Goal: Task Accomplishment & Management: Manage account settings

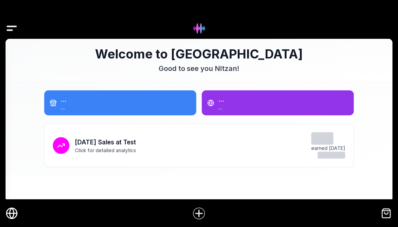
click at [11, 33] on img "Drawer" at bounding box center [12, 28] width 12 height 21
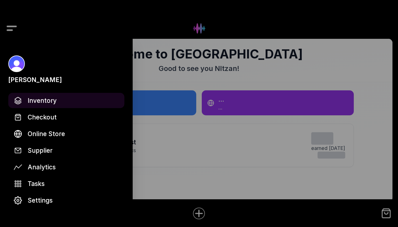
click at [48, 100] on span "Inventory" at bounding box center [42, 100] width 29 height 10
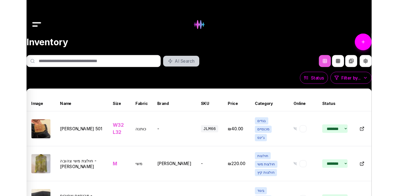
scroll to position [15, 0]
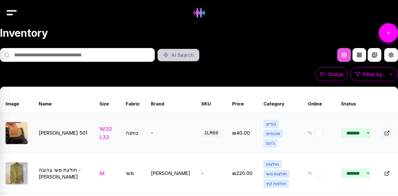
click at [388, 132] on button at bounding box center [387, 133] width 11 height 11
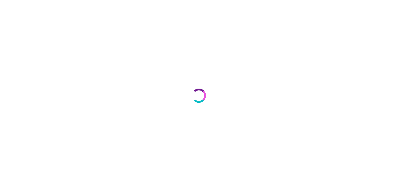
select select "***"
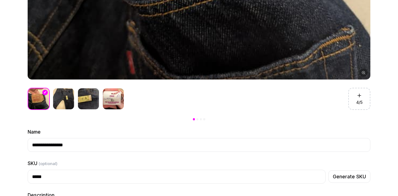
scroll to position [297, 0]
